Goal: Information Seeking & Learning: Understand process/instructions

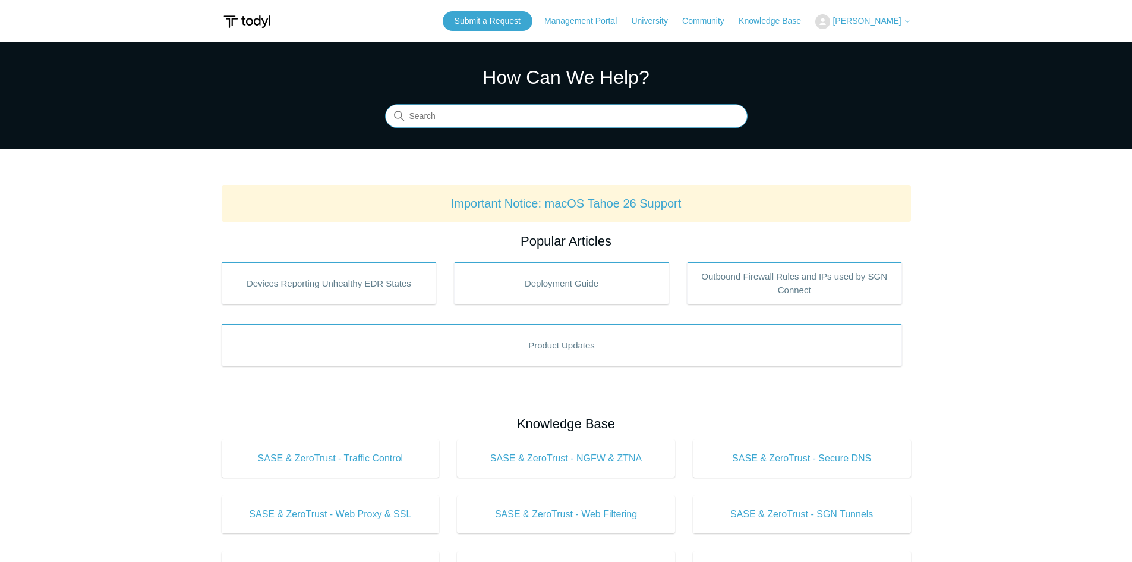
click at [422, 114] on input "Search" at bounding box center [566, 117] width 363 height 24
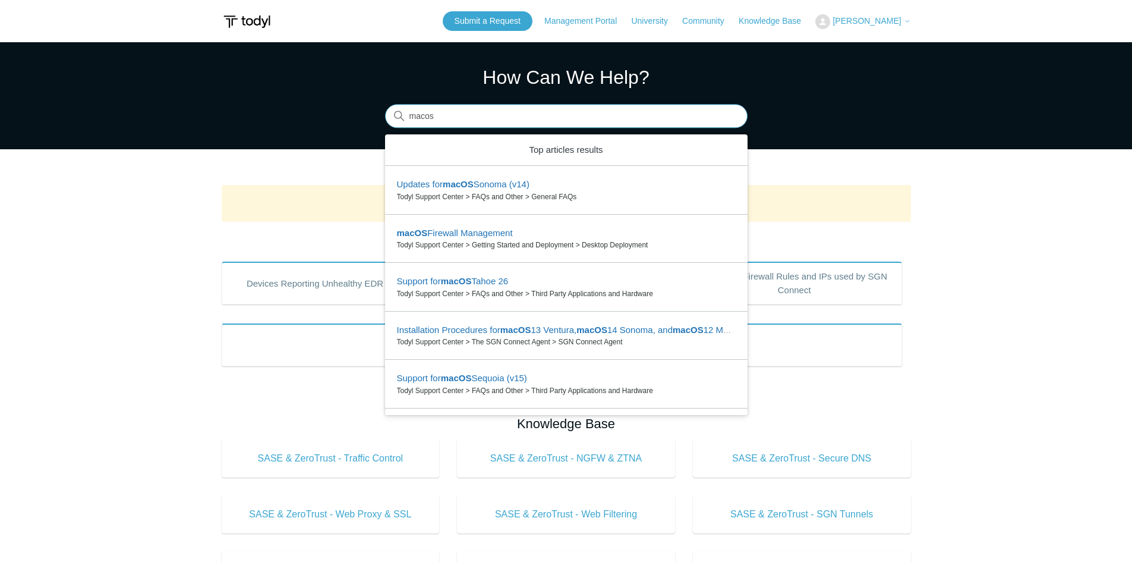
type input "macos"
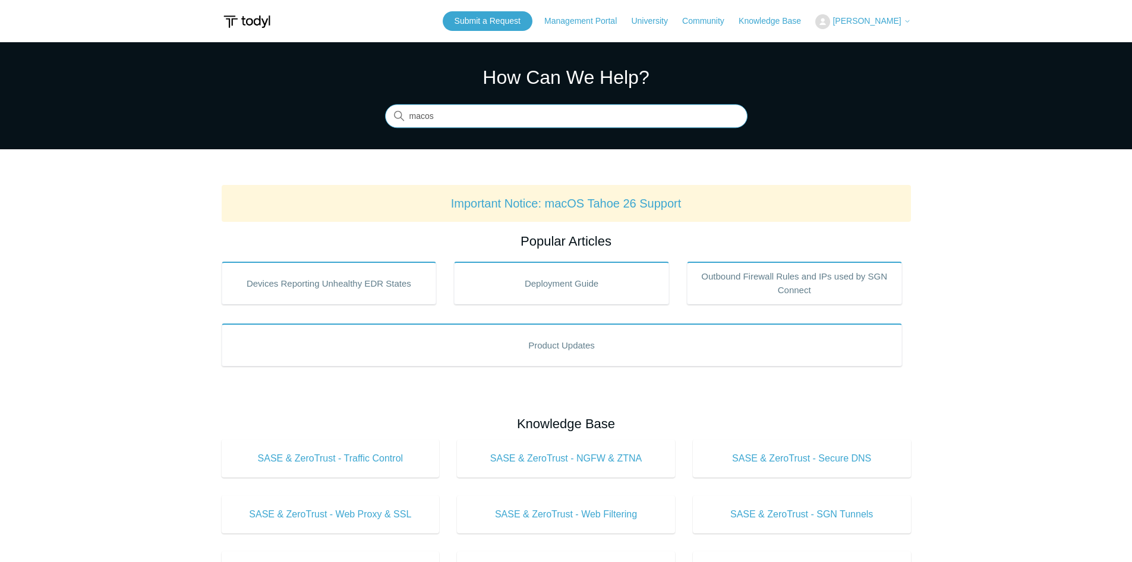
click at [486, 116] on input "macos" at bounding box center [566, 117] width 363 height 24
click at [458, 117] on input "macos" at bounding box center [566, 117] width 363 height 24
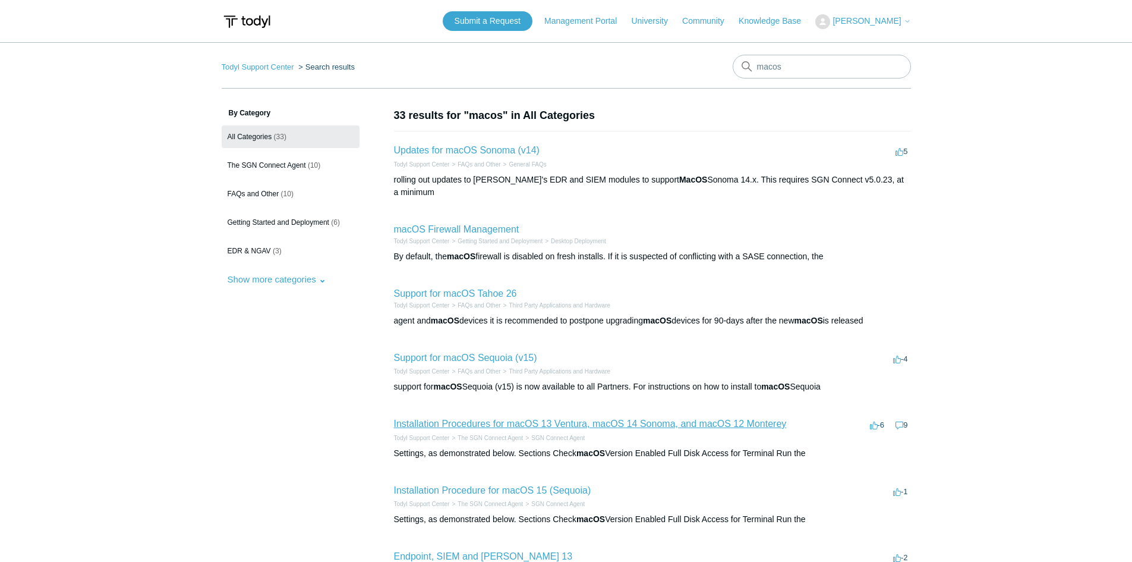
click at [544, 418] on link "Installation Procedures for macOS 13 Ventura, macOS 14 Sonoma, and macOS 12 Mon…" at bounding box center [590, 423] width 393 height 10
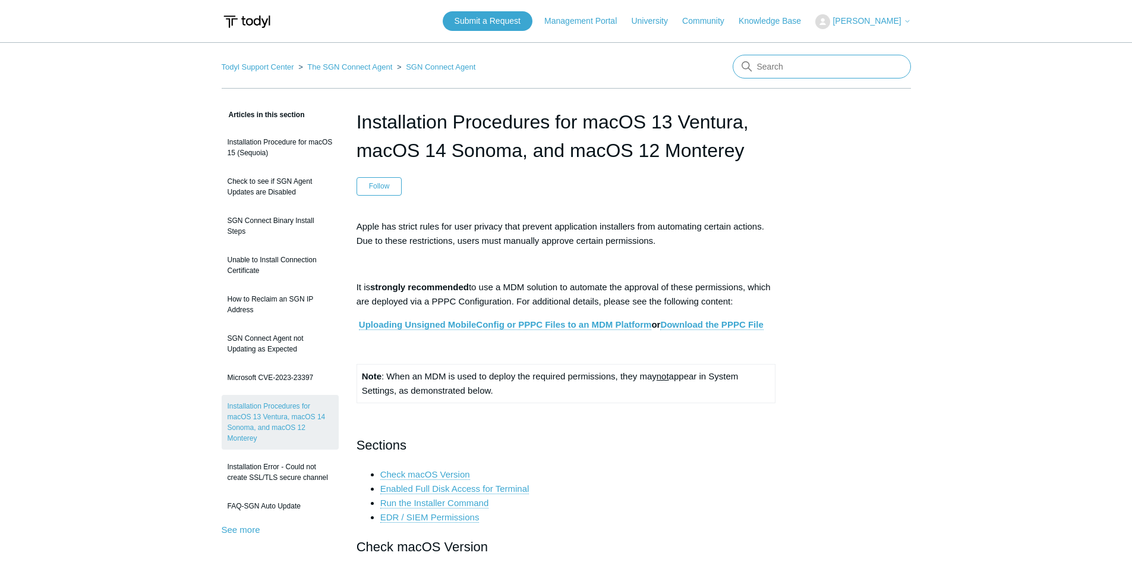
click at [808, 62] on input "Search" at bounding box center [822, 67] width 178 height 24
type input "macos 10"
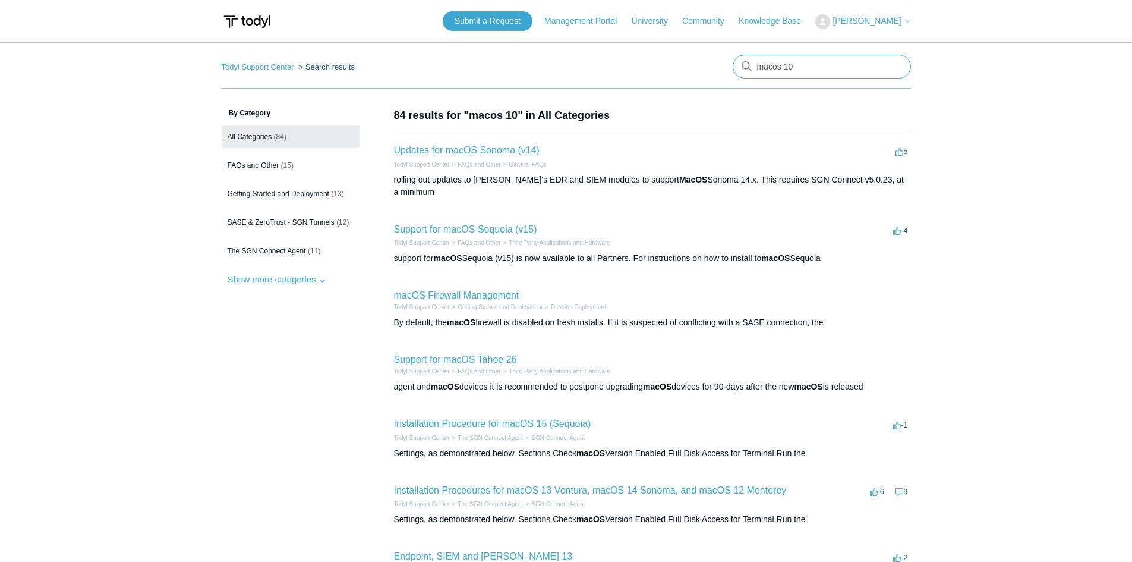
drag, startPoint x: 791, startPoint y: 71, endPoint x: 472, endPoint y: 69, distance: 318.6
click at [472, 69] on nav "Todyl Support Center Search results macos 10" at bounding box center [567, 72] width 690 height 34
type input "support"
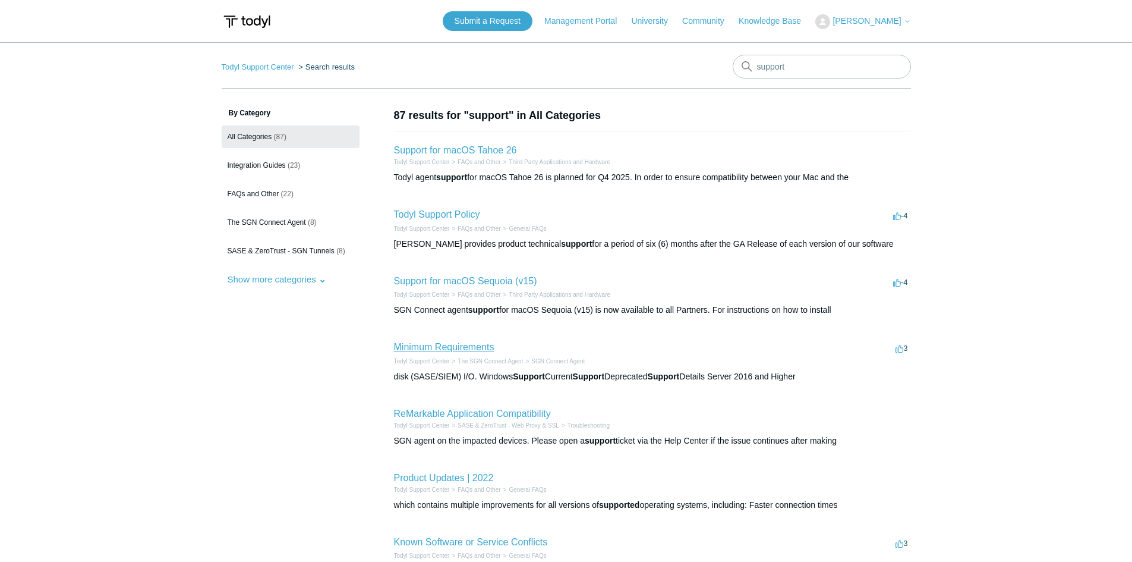
click at [447, 346] on link "Minimum Requirements" at bounding box center [444, 347] width 100 height 10
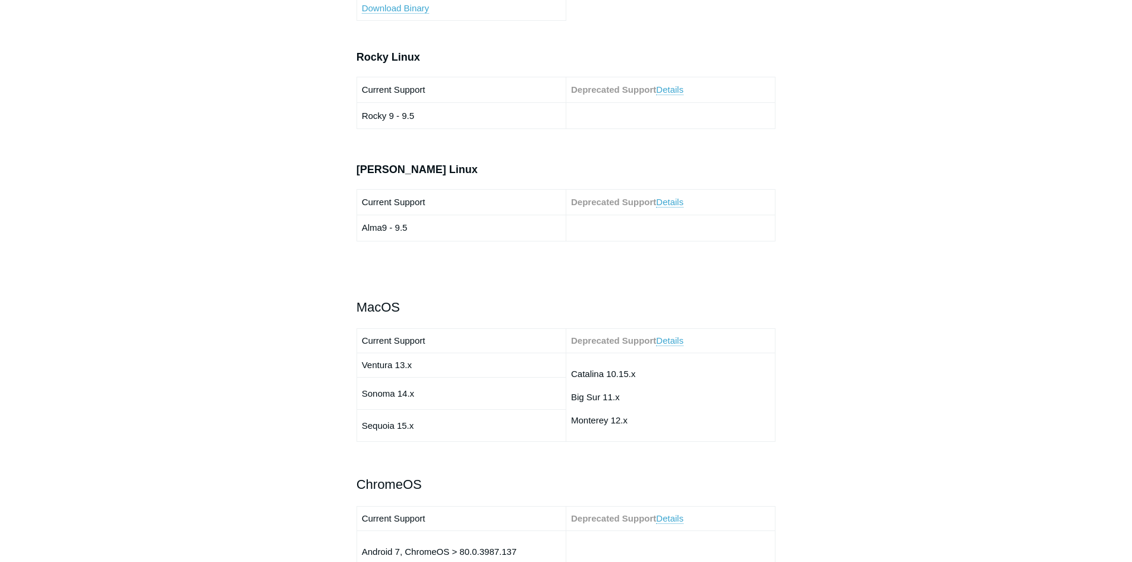
scroll to position [1189, 0]
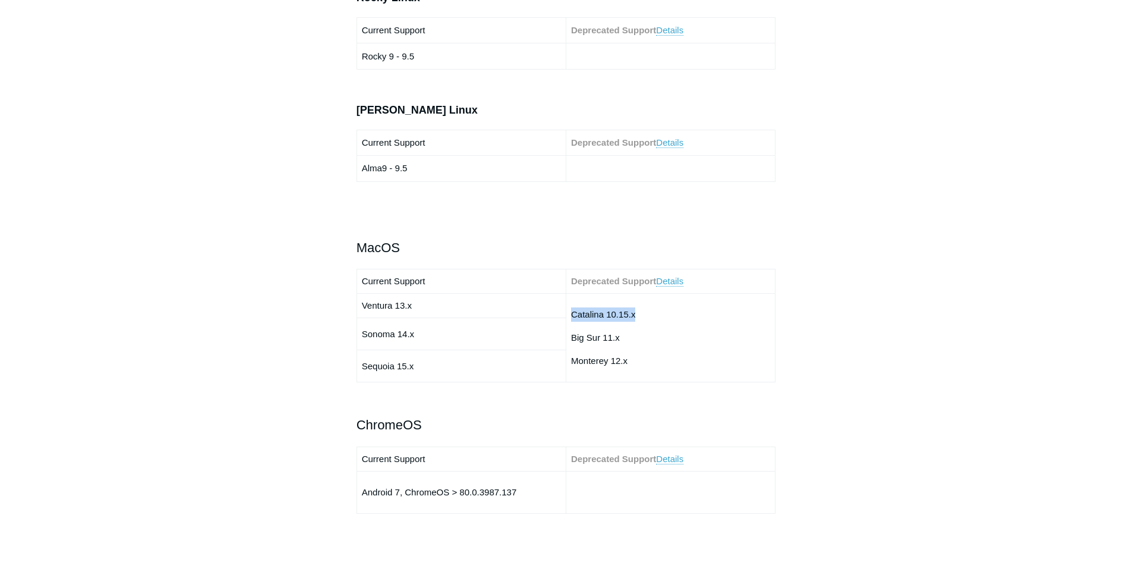
drag, startPoint x: 573, startPoint y: 314, endPoint x: 647, endPoint y: 315, distance: 74.3
click at [647, 315] on p "Catalina 10.15.x" at bounding box center [670, 314] width 199 height 14
click at [663, 282] on link "Details" at bounding box center [669, 281] width 27 height 11
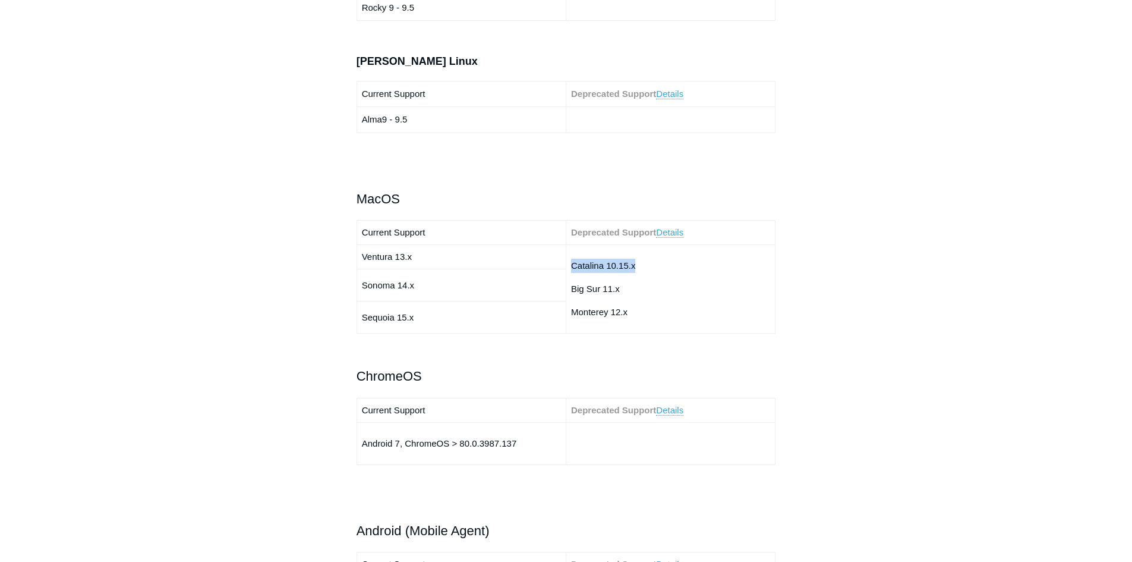
scroll to position [1178, 0]
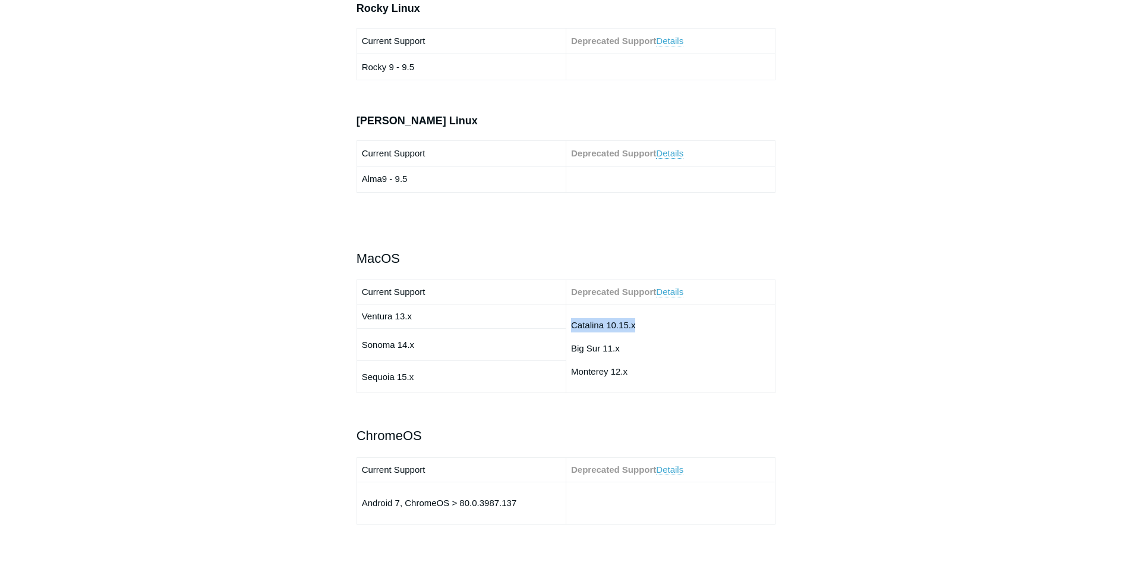
scroll to position [1189, 0]
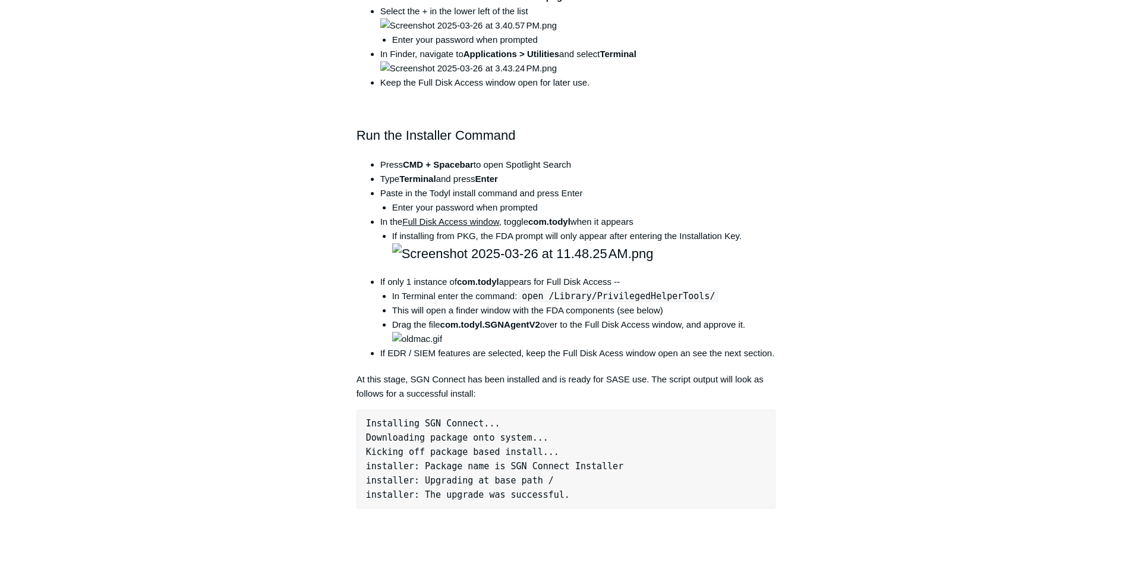
scroll to position [951, 0]
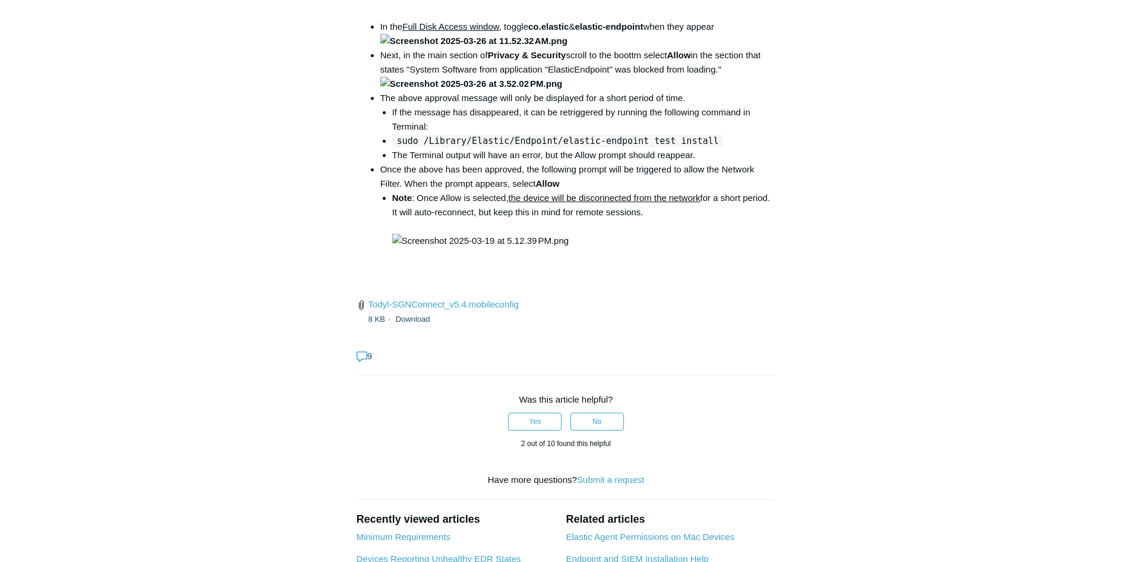
scroll to position [1843, 0]
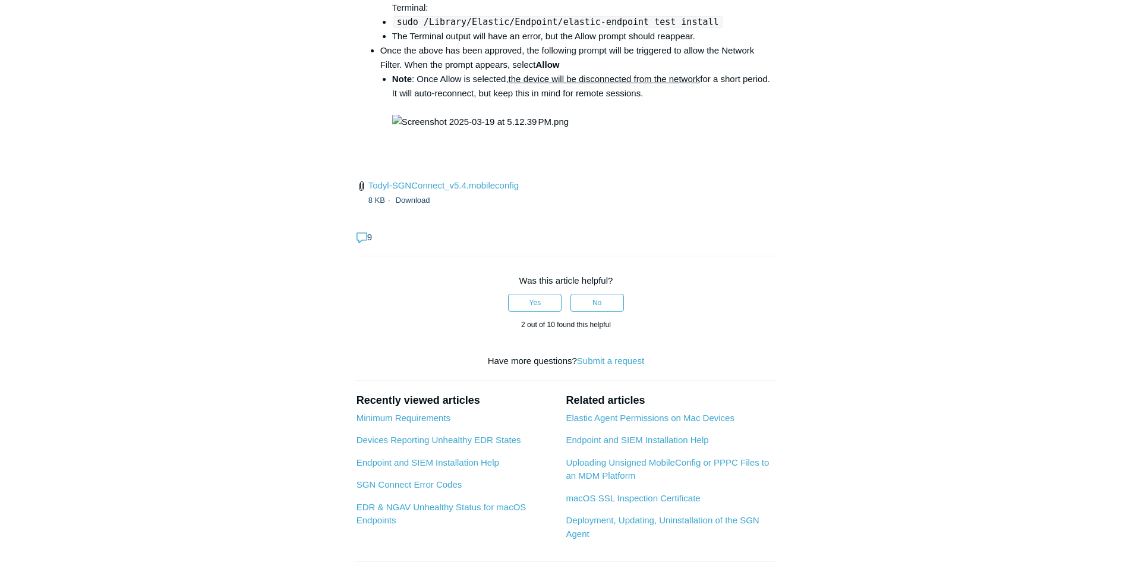
drag, startPoint x: 692, startPoint y: 137, endPoint x: 527, endPoint y: 136, distance: 164.7
copy code "open /Library/PrivilegedHelperTools/"
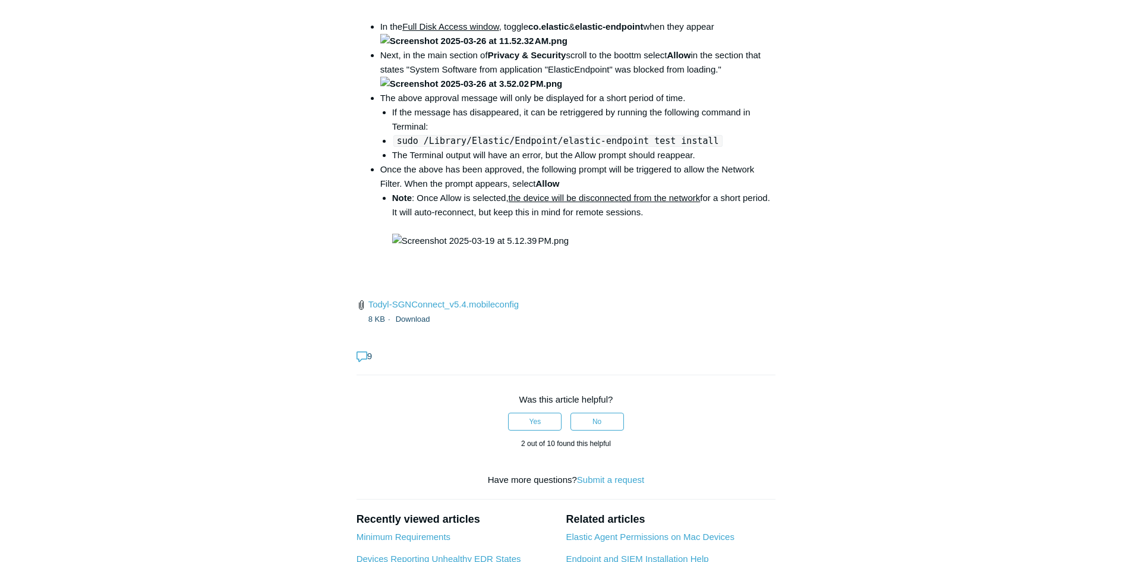
scroll to position [1783, 0]
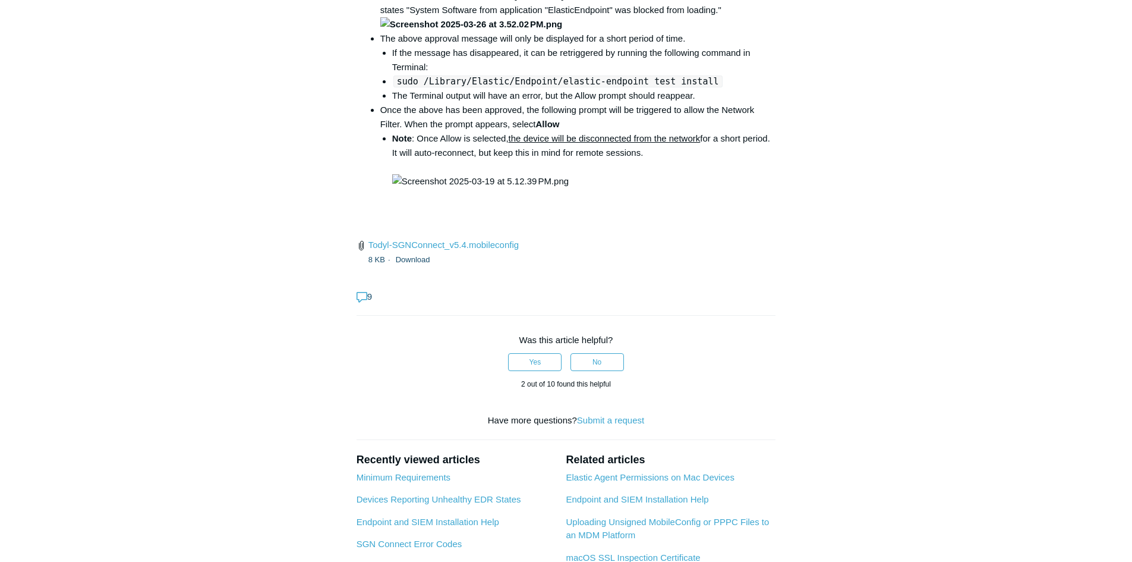
copy code "open /Library/PrivilegedHelperTools/"
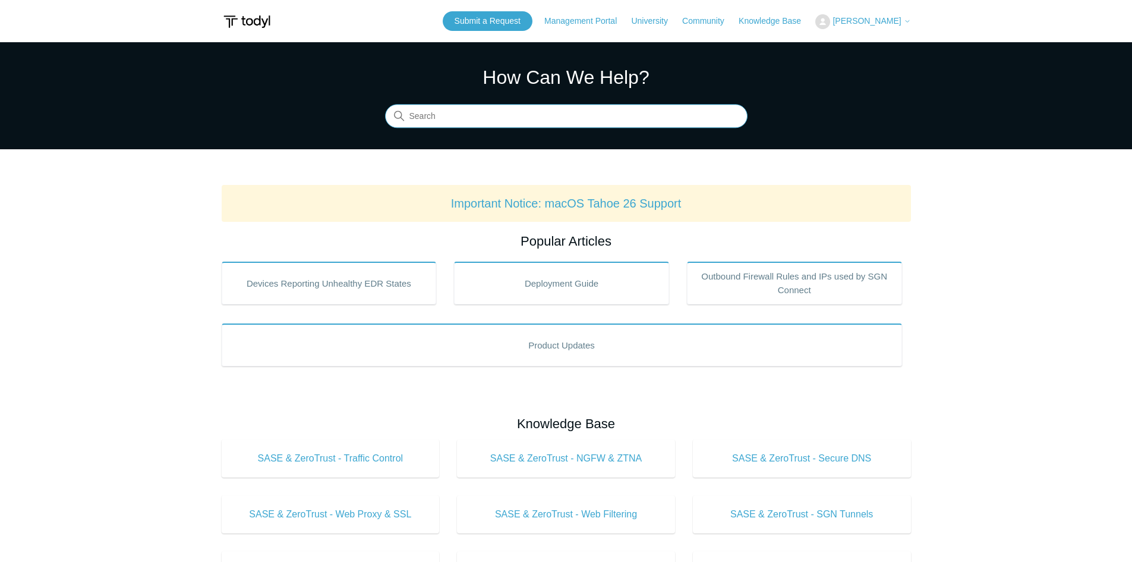
click at [435, 120] on input "Search" at bounding box center [566, 117] width 363 height 24
type input "10.15"
